Goal: Information Seeking & Learning: Learn about a topic

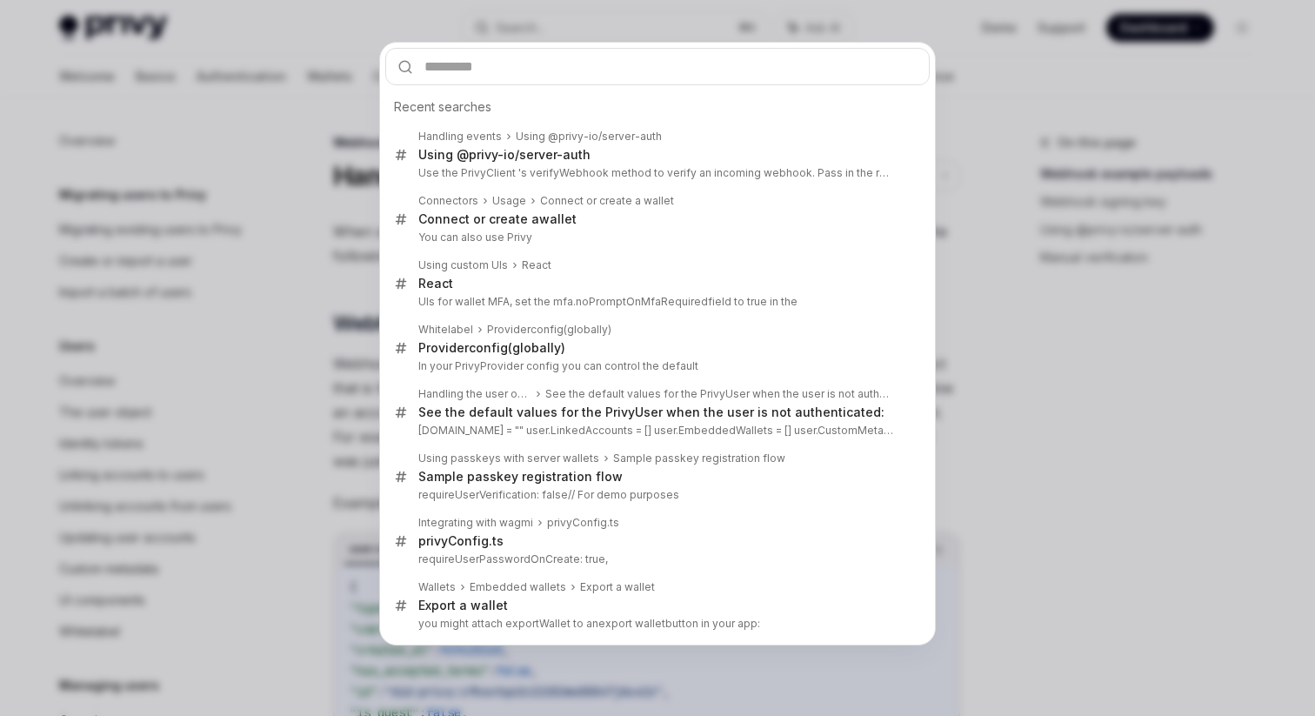
scroll to position [269, 0]
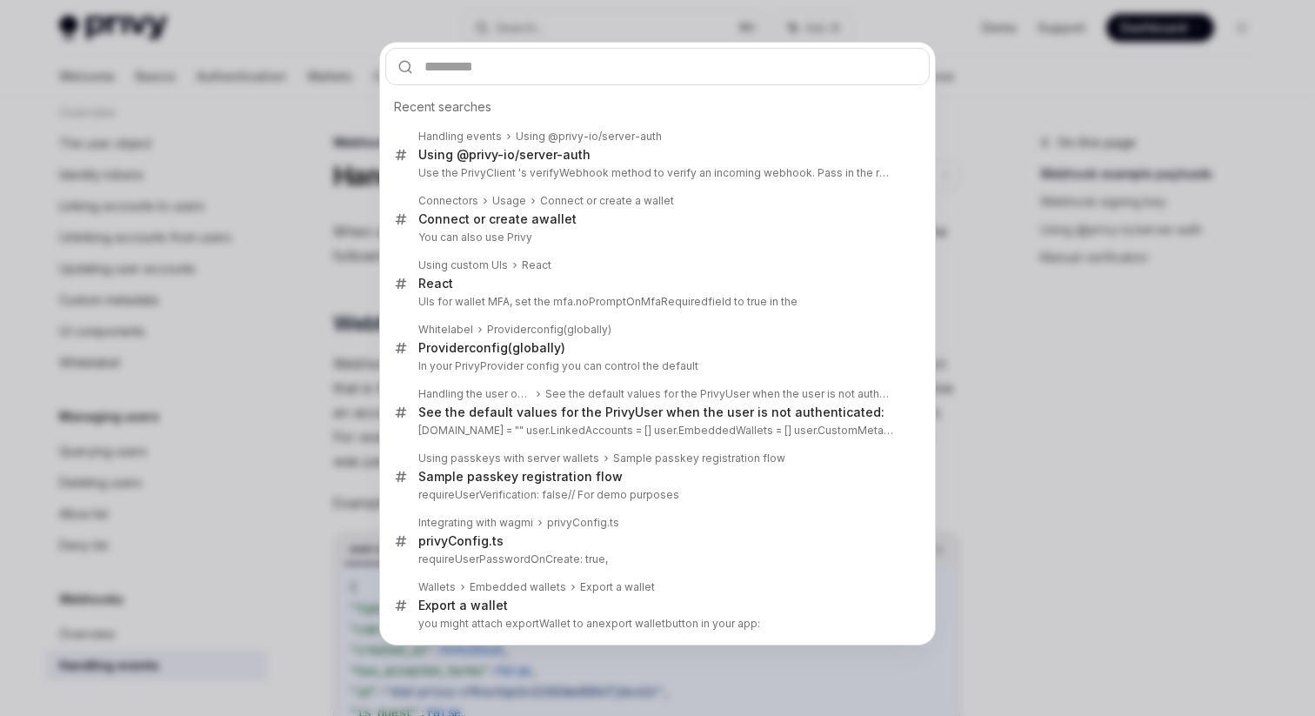
click at [985, 568] on div "Recent searches Handling events Using @privy-io/server-auth Using @privy-io/ser…" at bounding box center [657, 358] width 1315 height 716
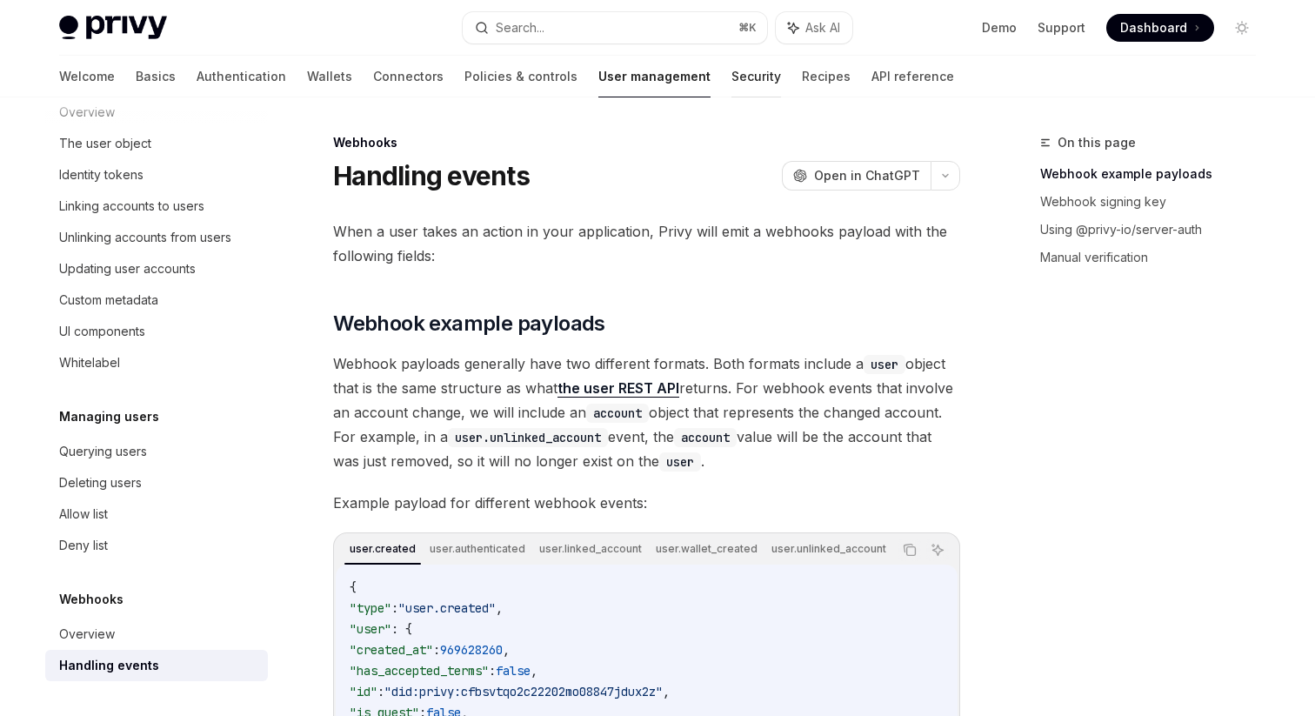
click at [731, 90] on link "Security" at bounding box center [756, 77] width 50 height 42
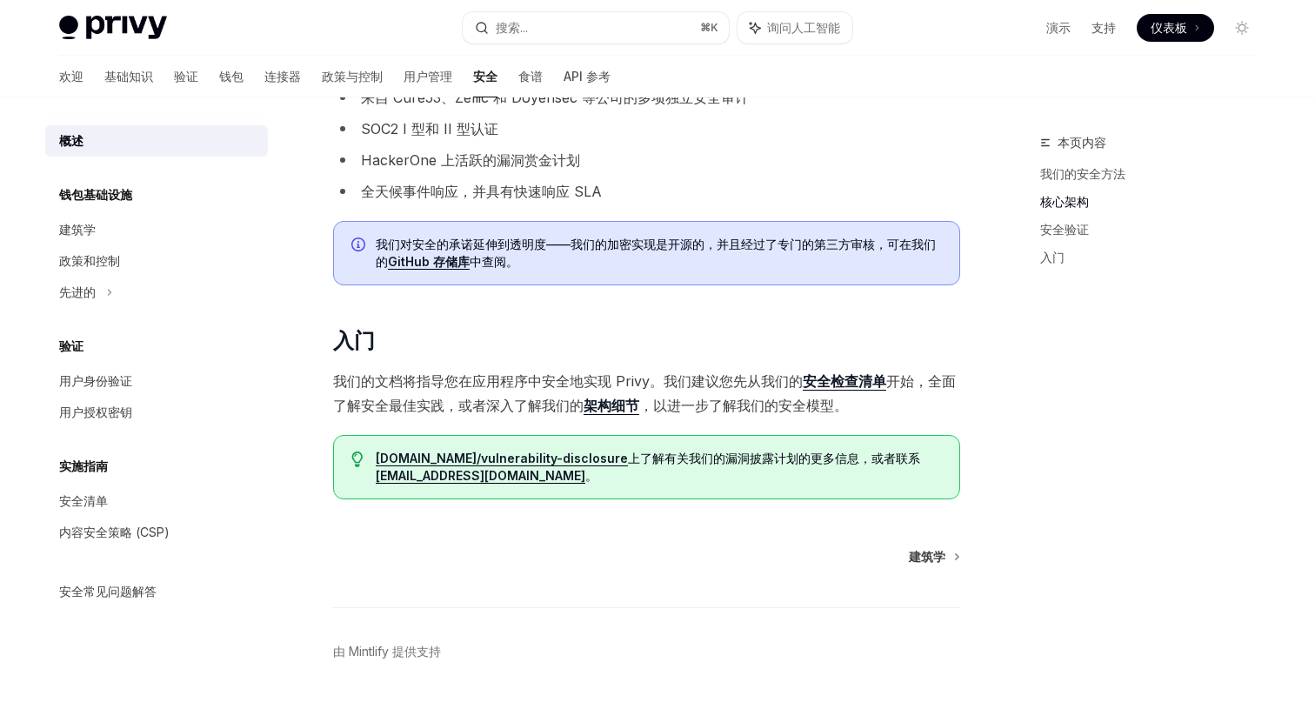
scroll to position [1027, 0]
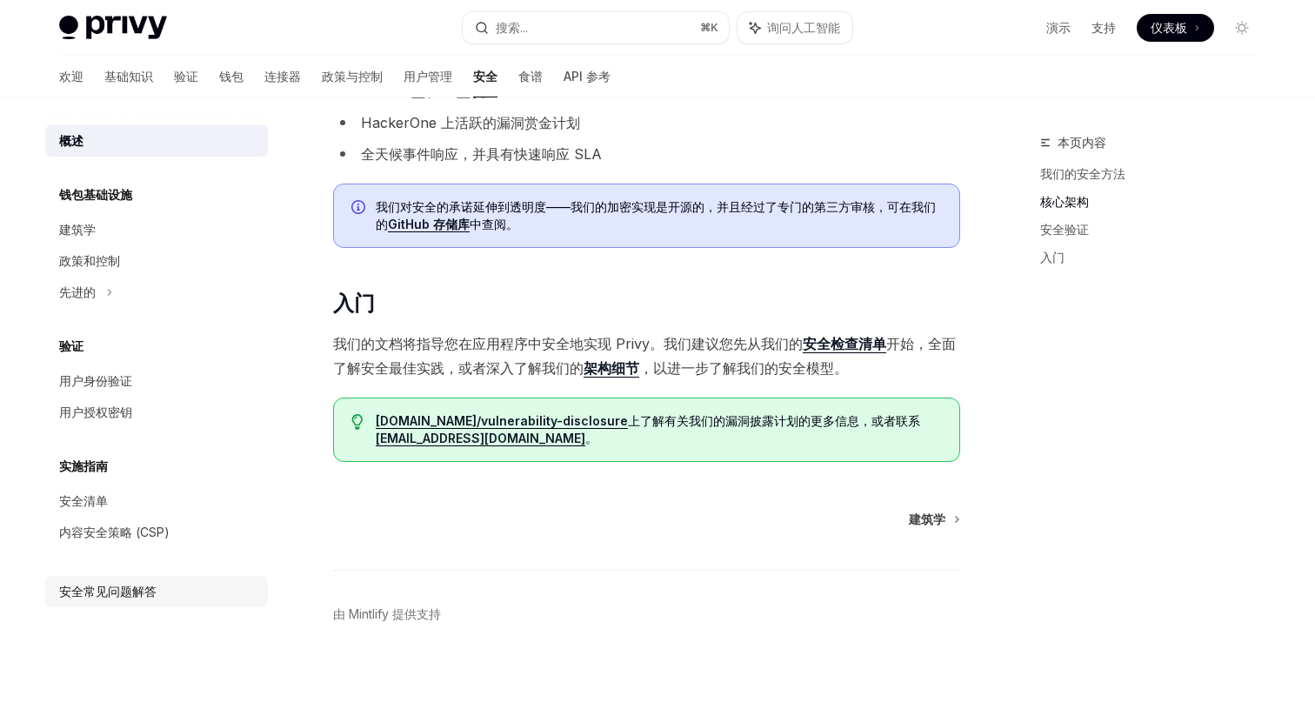
click at [117, 595] on font "安全常见问题解答" at bounding box center [107, 590] width 97 height 15
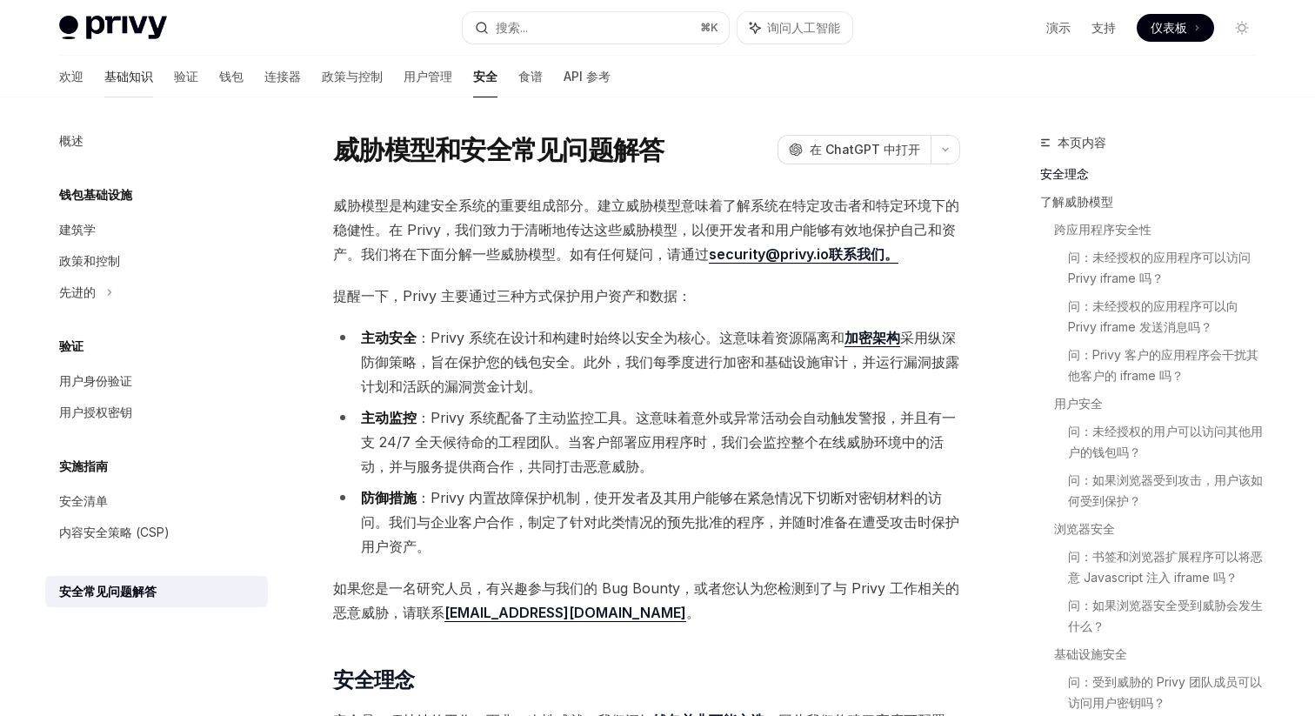
click at [104, 81] on font "基础知识" at bounding box center [128, 76] width 49 height 15
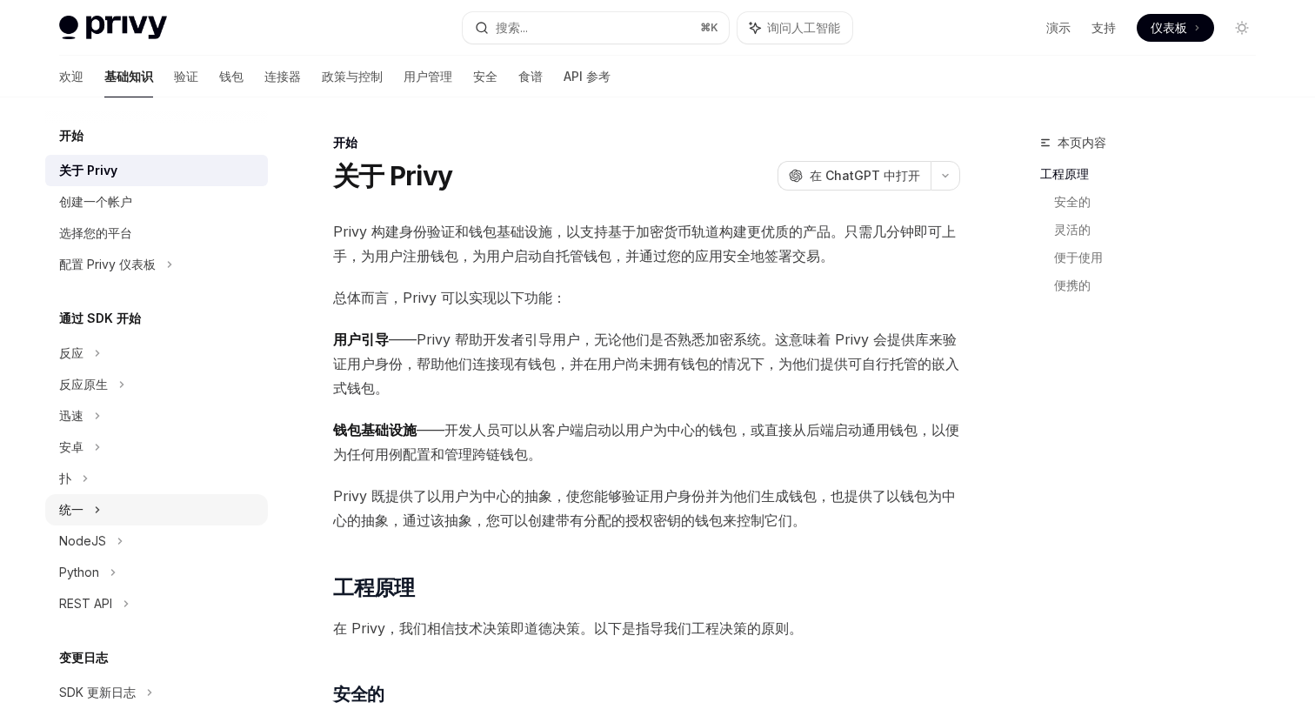
scroll to position [178, 0]
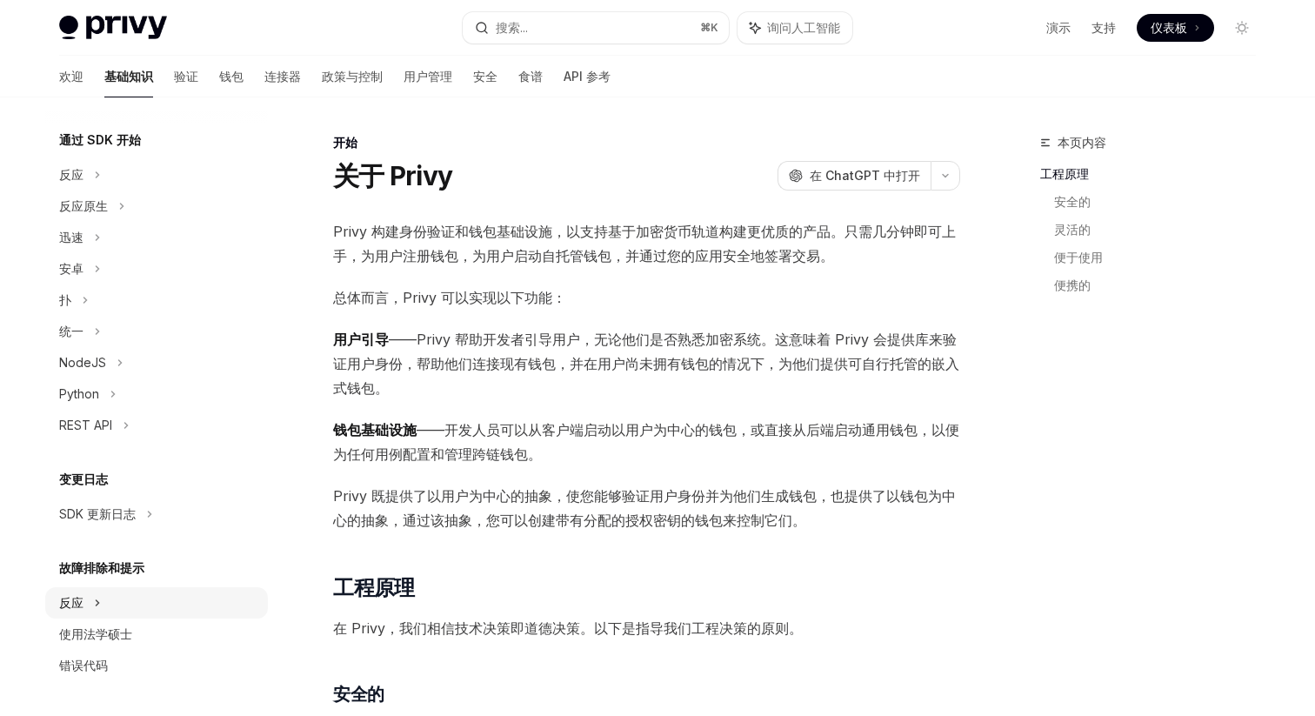
click at [141, 190] on div "反应" at bounding box center [156, 174] width 223 height 31
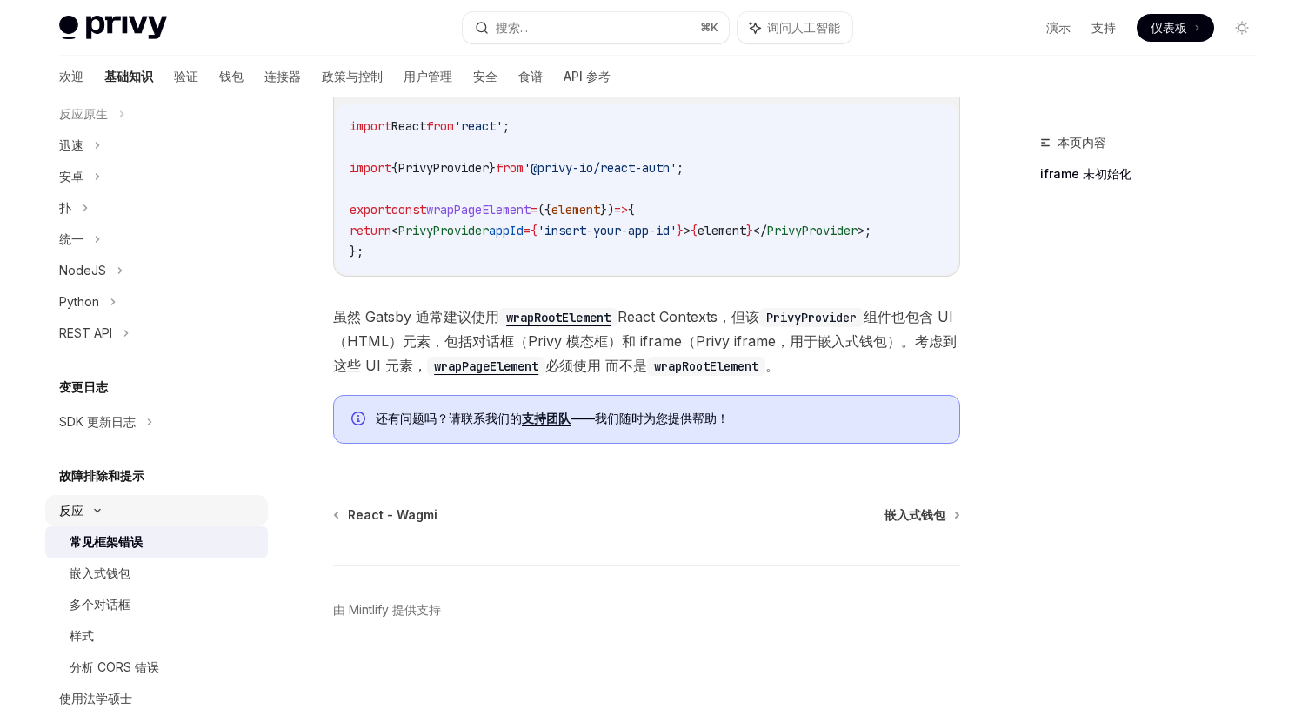
scroll to position [335, 0]
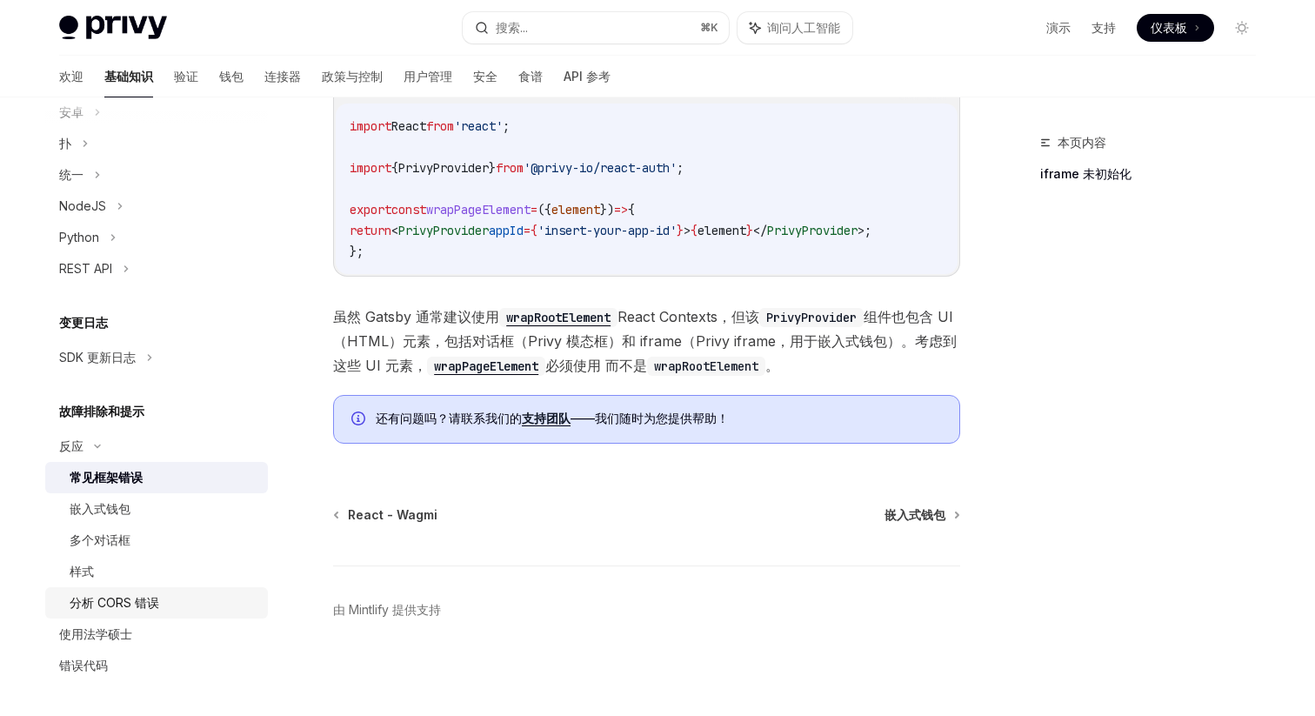
click at [163, 598] on div "分析 CORS 错误" at bounding box center [164, 602] width 188 height 21
type textarea "*"
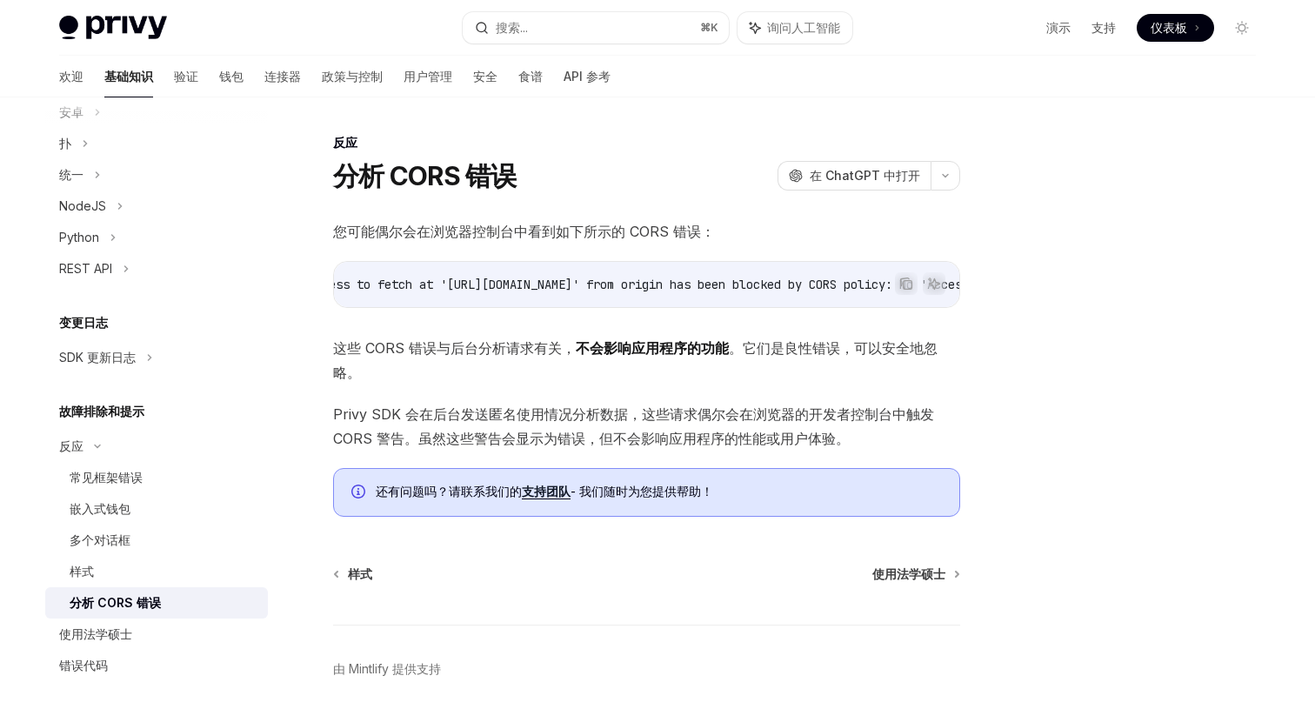
scroll to position [0, 49]
